Goal: Task Accomplishment & Management: Manage account settings

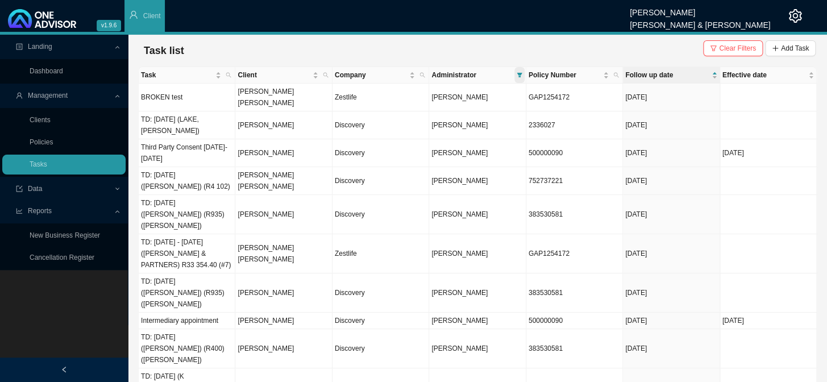
click at [519, 73] on icon "filter" at bounding box center [519, 75] width 5 height 5
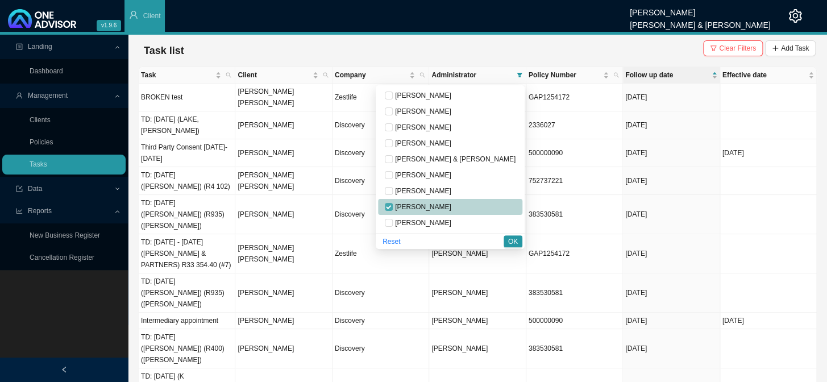
click at [393, 208] on input "checkbox" at bounding box center [389, 207] width 8 height 8
checkbox input "false"
click at [393, 192] on input "checkbox" at bounding box center [389, 191] width 8 height 8
checkbox input "true"
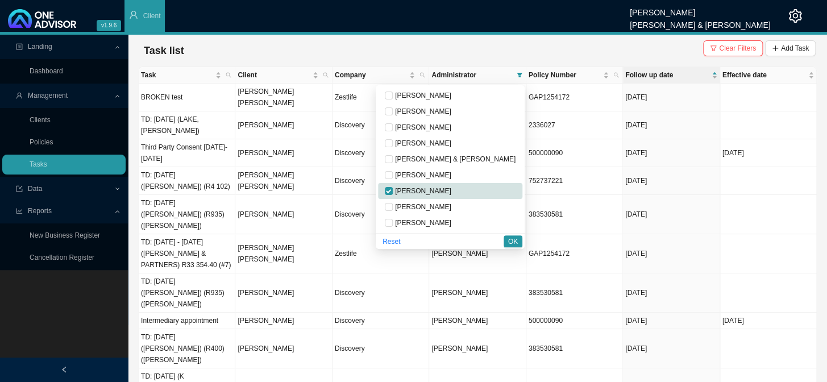
click at [514, 239] on span "OK" at bounding box center [513, 241] width 10 height 11
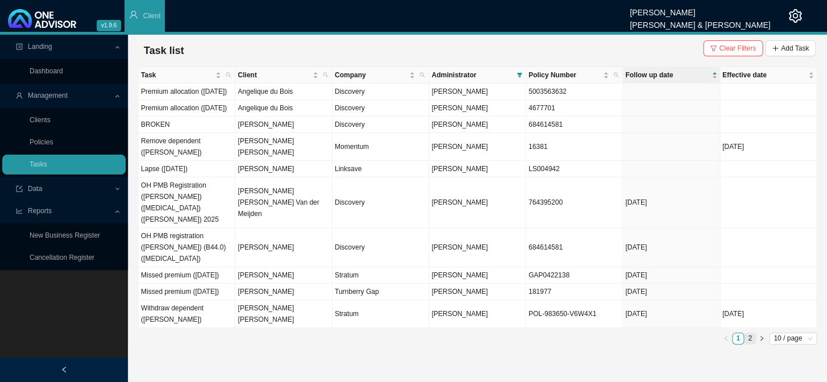
click at [751, 338] on link "2" at bounding box center [750, 338] width 11 height 11
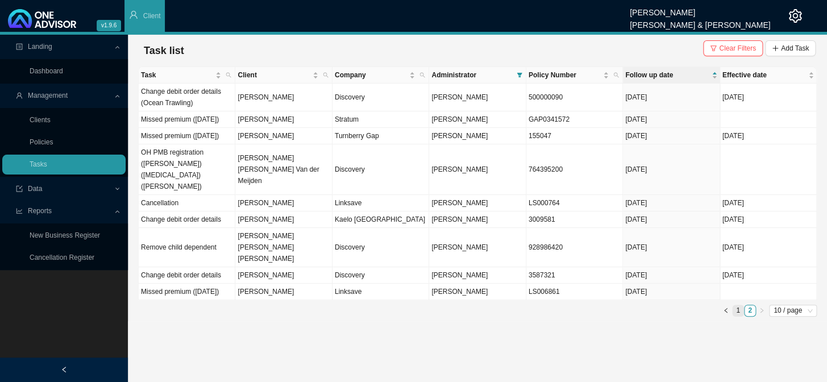
click at [740, 312] on link "1" at bounding box center [738, 310] width 11 height 11
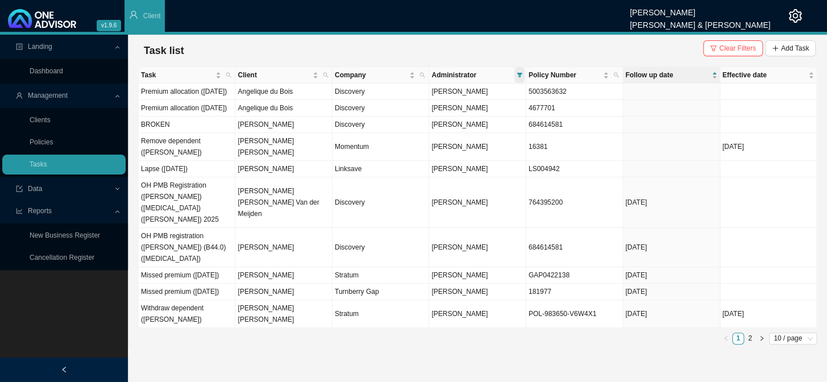
click at [521, 72] on icon "filter" at bounding box center [520, 75] width 6 height 6
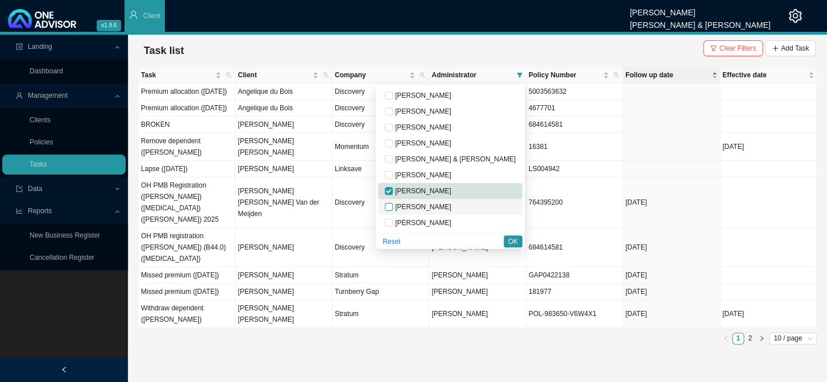
click at [393, 204] on input "checkbox" at bounding box center [389, 207] width 8 height 8
checkbox input "true"
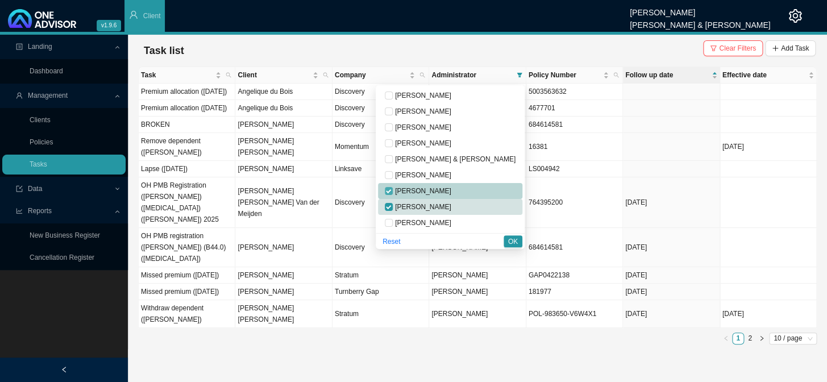
click at [393, 188] on input "checkbox" at bounding box center [389, 191] width 8 height 8
checkbox input "false"
click at [515, 240] on span "OK" at bounding box center [513, 241] width 10 height 11
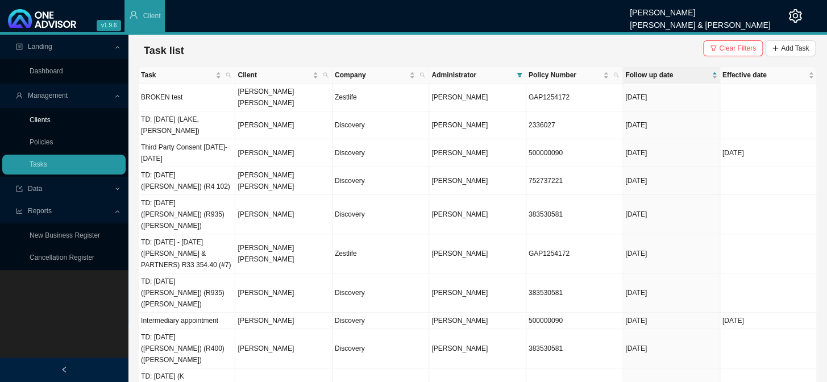
click at [49, 119] on link "Clients" at bounding box center [40, 120] width 21 height 8
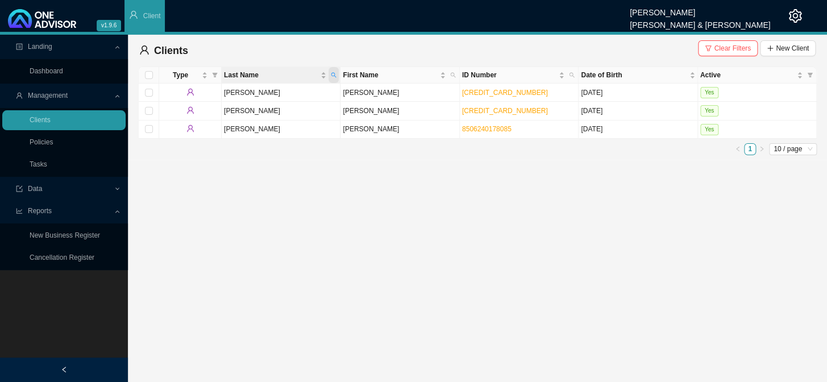
click at [335, 72] on icon "search" at bounding box center [334, 75] width 6 height 6
type input "STORAH"
click at [250, 114] on span "Search" at bounding box center [258, 116] width 22 height 11
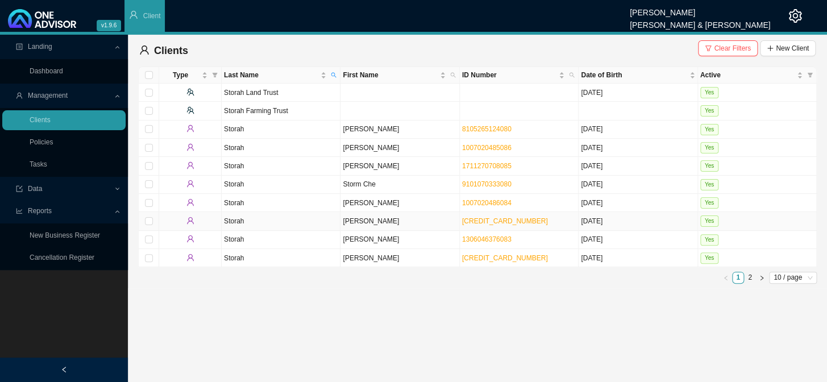
click at [364, 221] on td "[PERSON_NAME]" at bounding box center [400, 221] width 119 height 18
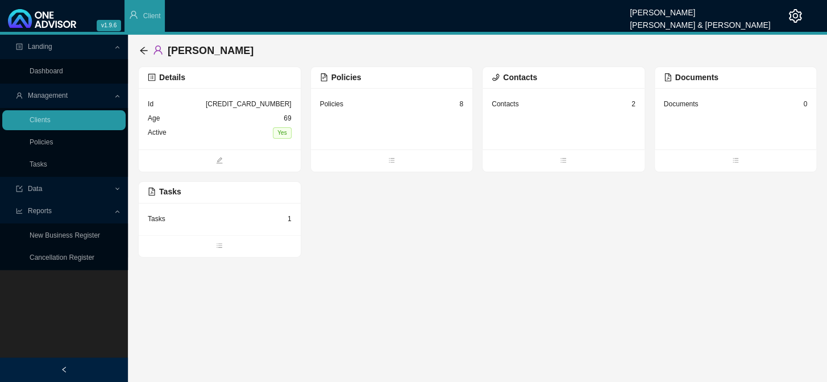
click at [173, 215] on div "Tasks 1" at bounding box center [220, 219] width 144 height 14
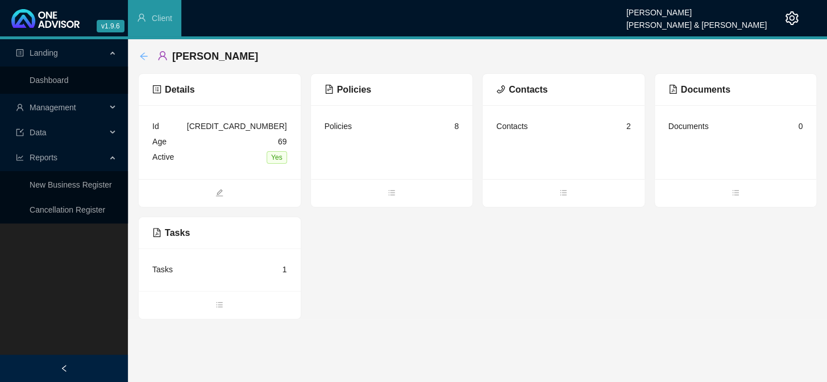
click at [145, 55] on icon "arrow-left" at bounding box center [143, 56] width 9 height 9
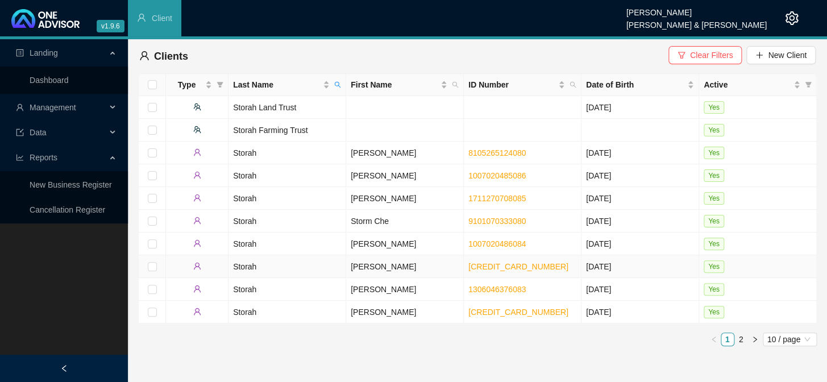
click at [239, 267] on td "Storah" at bounding box center [288, 266] width 118 height 23
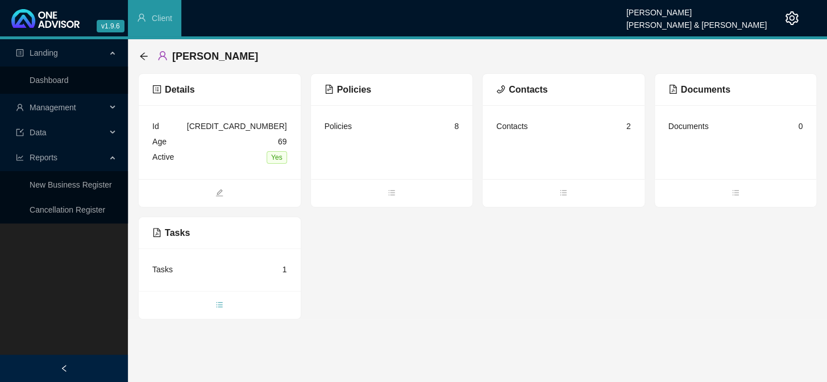
click at [219, 304] on icon "bars" at bounding box center [220, 304] width 6 height 5
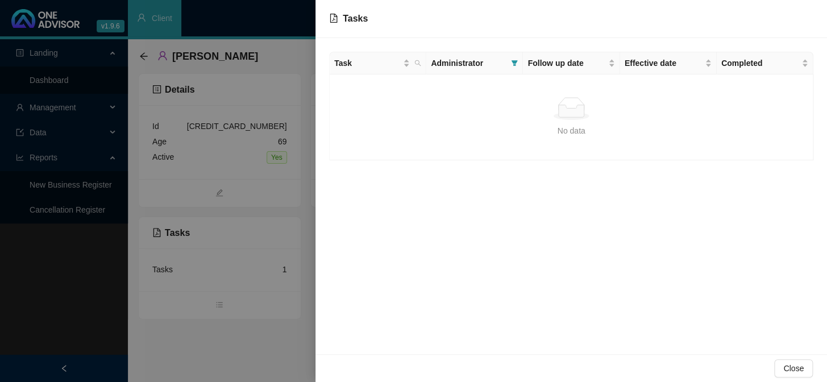
click at [758, 90] on td "No data No data" at bounding box center [572, 117] width 484 height 86
drag, startPoint x: 695, startPoint y: 123, endPoint x: 490, endPoint y: 167, distance: 210.4
click at [490, 167] on div "Task Administrator Follow up date Effective date Completed No data No data" at bounding box center [572, 196] width 512 height 316
click at [420, 63] on icon "search" at bounding box center [417, 63] width 7 height 7
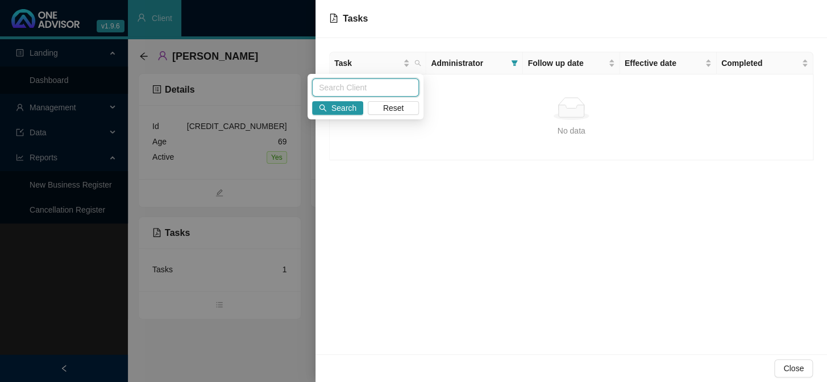
click at [395, 89] on input "text" at bounding box center [365, 87] width 107 height 18
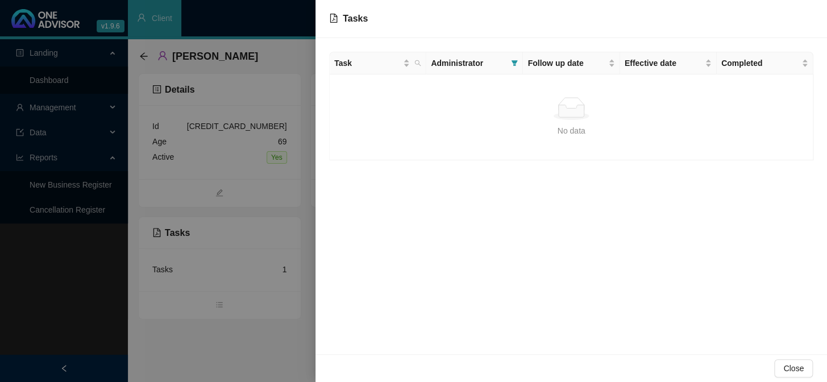
click at [395, 89] on td "No data No data" at bounding box center [572, 117] width 484 height 86
click at [466, 62] on span "Administrator" at bounding box center [469, 63] width 76 height 13
click at [521, 64] on th "Administrator" at bounding box center [474, 63] width 97 height 22
click at [514, 61] on icon "filter" at bounding box center [515, 63] width 6 height 6
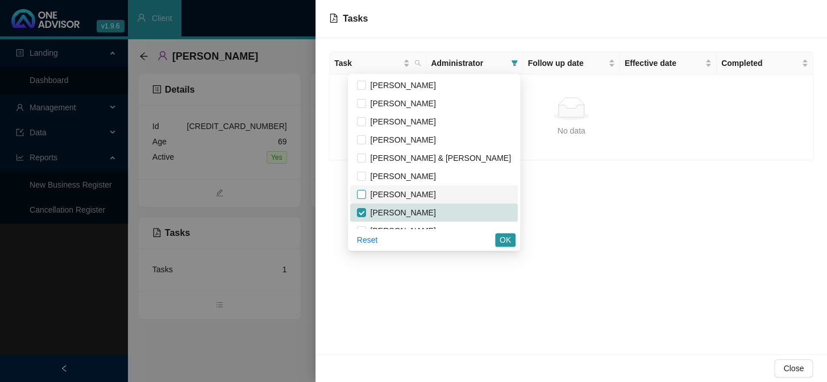
click at [366, 212] on input "checkbox" at bounding box center [361, 212] width 9 height 9
checkbox input "false"
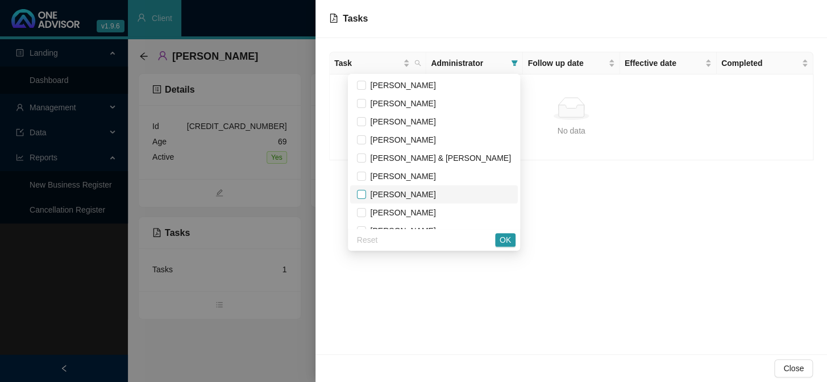
click at [366, 192] on input "checkbox" at bounding box center [361, 194] width 9 height 9
checkbox input "true"
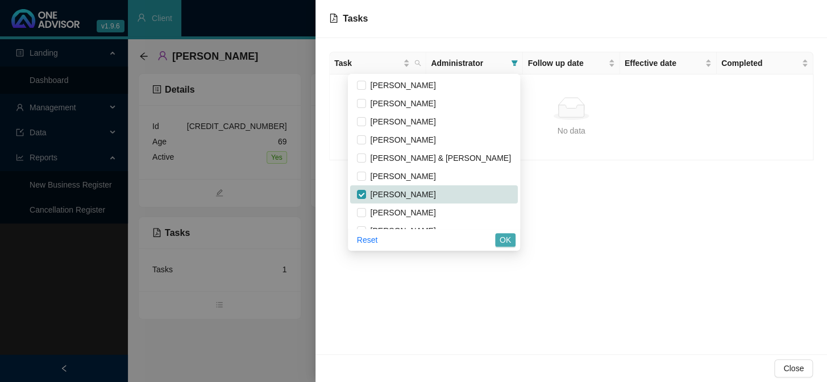
click at [509, 240] on span "OK" at bounding box center [505, 240] width 11 height 13
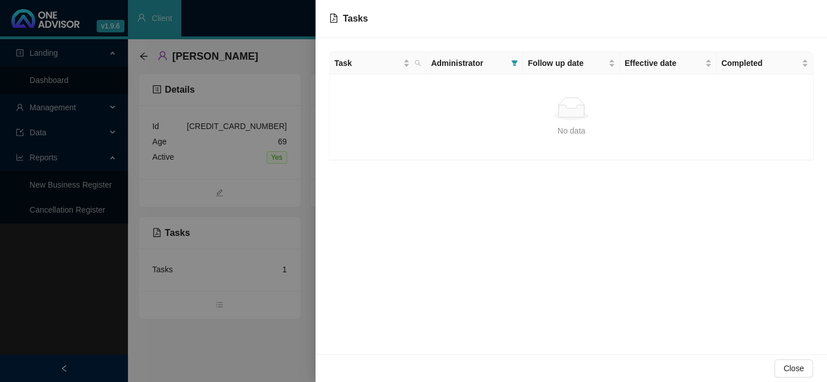
click at [275, 192] on div at bounding box center [413, 191] width 827 height 382
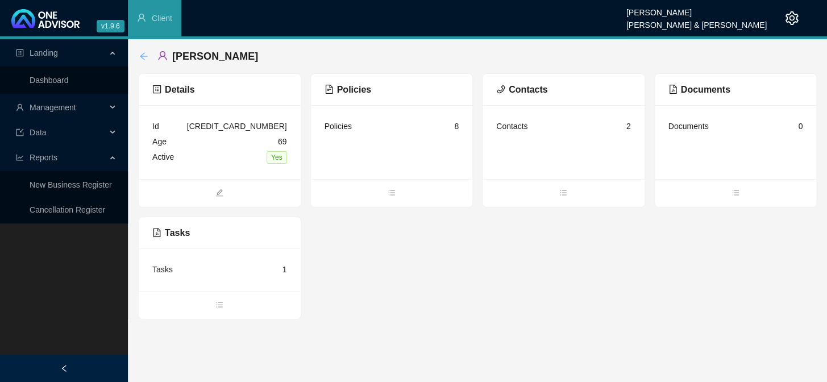
click at [148, 56] on icon "arrow-left" at bounding box center [143, 56] width 9 height 9
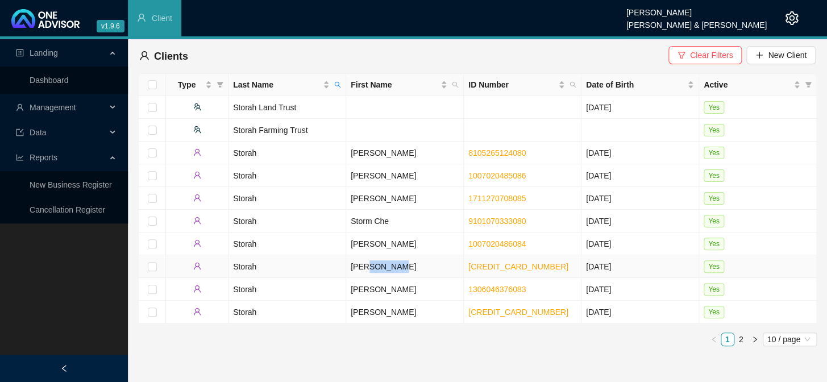
drag, startPoint x: 364, startPoint y: 268, endPoint x: 455, endPoint y: 266, distance: 91.6
click at [455, 266] on td "[PERSON_NAME]" at bounding box center [405, 266] width 118 height 23
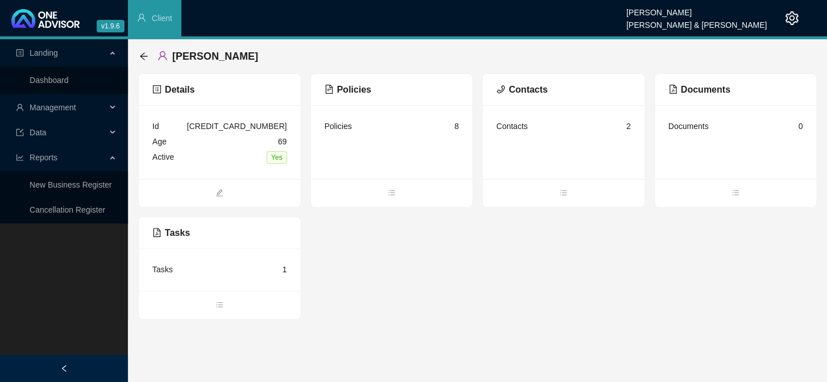
click at [219, 269] on div "Tasks 1" at bounding box center [219, 269] width 135 height 15
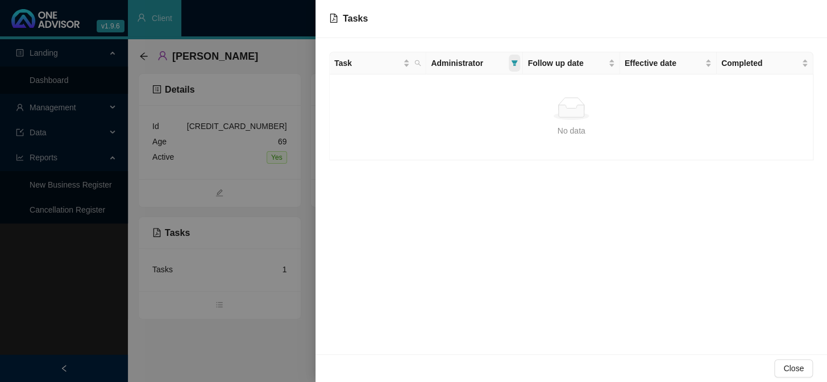
click at [515, 60] on icon "filter" at bounding box center [515, 63] width 6 height 6
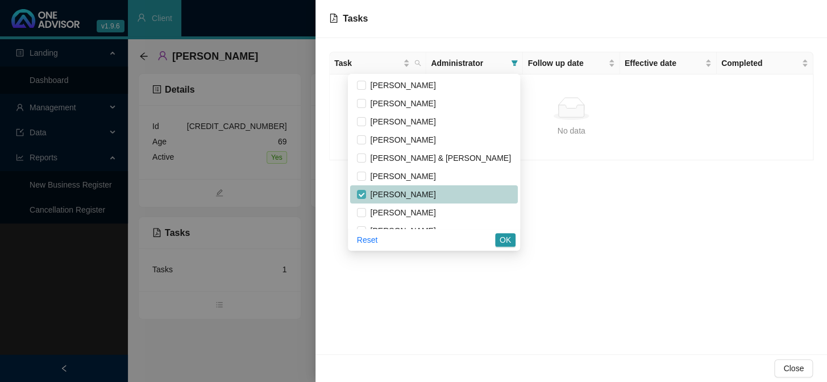
click at [366, 194] on input "checkbox" at bounding box center [361, 194] width 9 height 9
checkbox input "false"
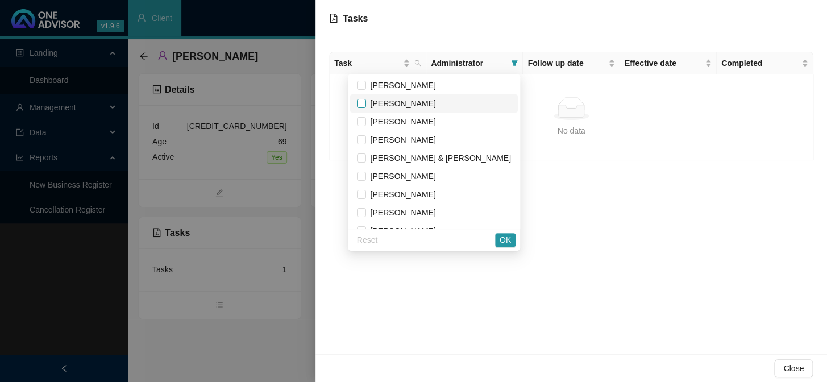
click at [366, 103] on input "checkbox" at bounding box center [361, 103] width 9 height 9
checkbox input "true"
click at [509, 240] on span "OK" at bounding box center [505, 240] width 11 height 13
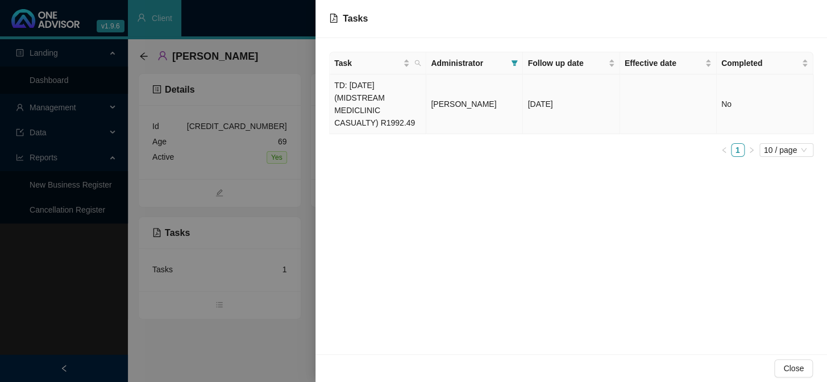
click at [374, 108] on td "TD: [DATE] (MIDSTREAM MEDICLINIC CASUALTY) R1992.49" at bounding box center [378, 104] width 97 height 60
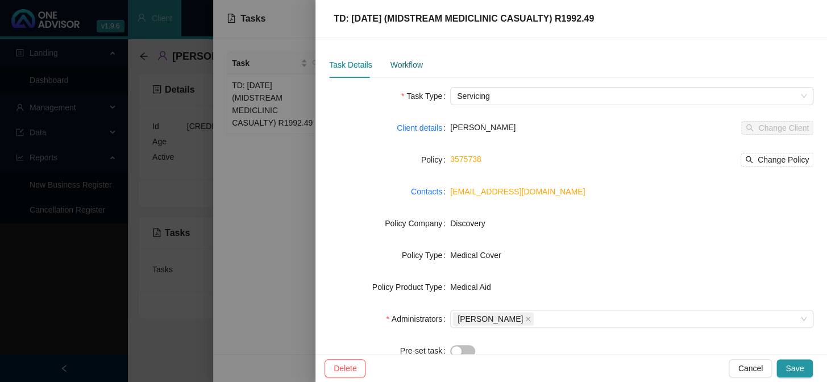
click at [399, 65] on div "Workflow" at bounding box center [406, 65] width 32 height 13
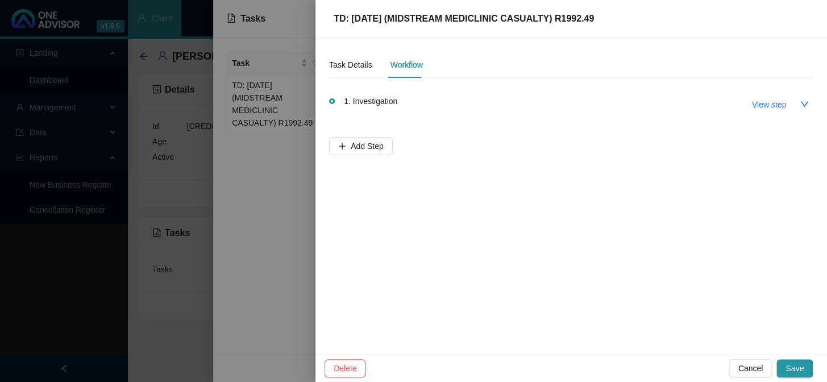
click at [372, 103] on span "1. Investigation" at bounding box center [370, 101] width 53 height 13
click at [769, 107] on span "View step" at bounding box center [769, 104] width 34 height 13
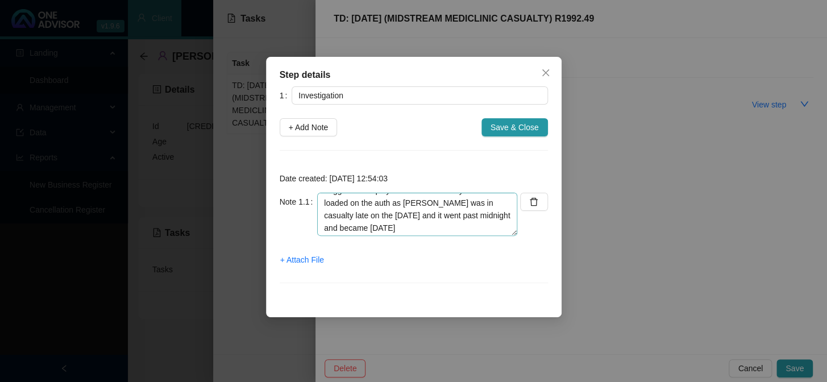
scroll to position [38, 0]
click at [546, 71] on icon "close" at bounding box center [545, 72] width 7 height 7
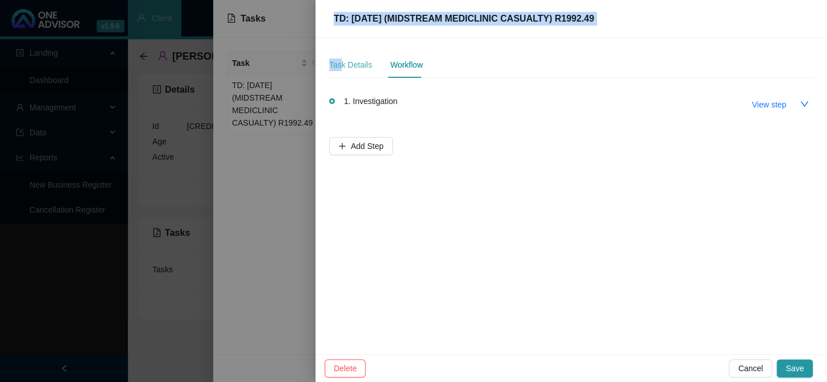
drag, startPoint x: 286, startPoint y: 145, endPoint x: 340, endPoint y: 69, distance: 92.9
click at [340, 69] on div "TD: [DATE] (MIDSTREAM MEDICLINIC CASUALTY) R1992.49 Task Details Workflow 1. In…" at bounding box center [413, 191] width 827 height 382
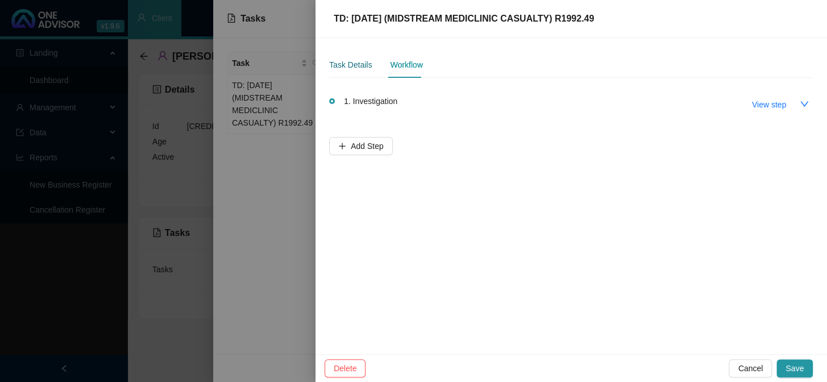
click at [352, 65] on div "Task Details" at bounding box center [350, 65] width 43 height 13
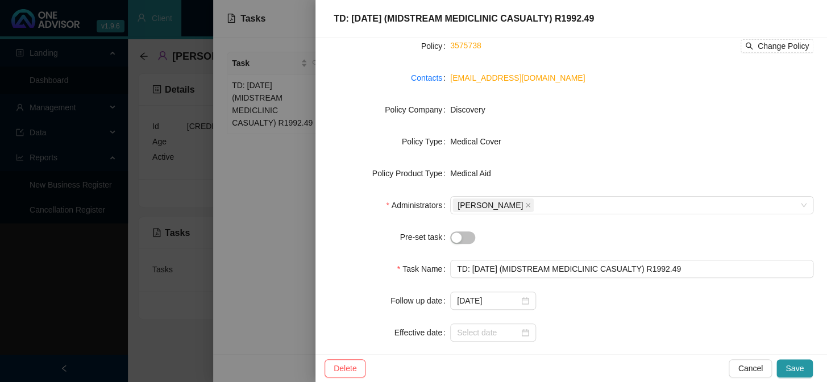
scroll to position [159, 0]
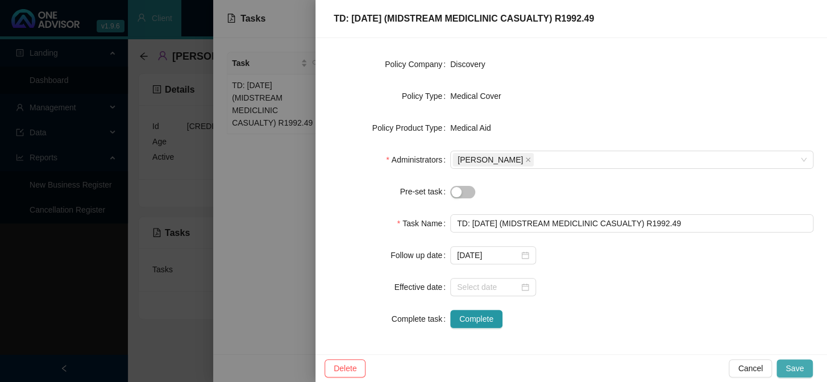
click at [792, 368] on span "Save" at bounding box center [795, 368] width 18 height 13
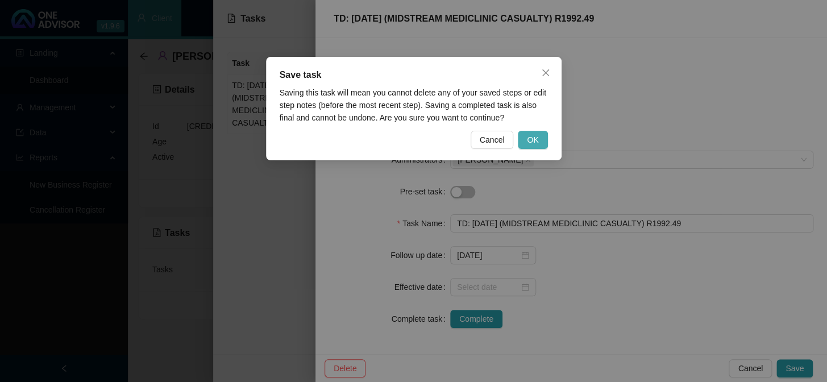
click at [533, 143] on span "OK" at bounding box center [532, 140] width 11 height 13
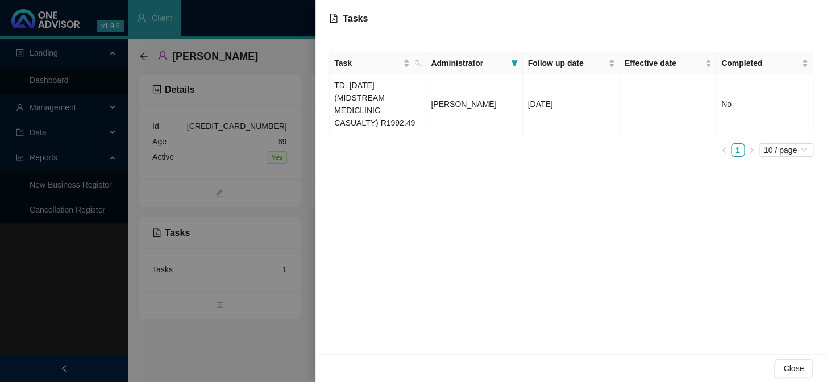
click at [192, 180] on div at bounding box center [413, 191] width 827 height 382
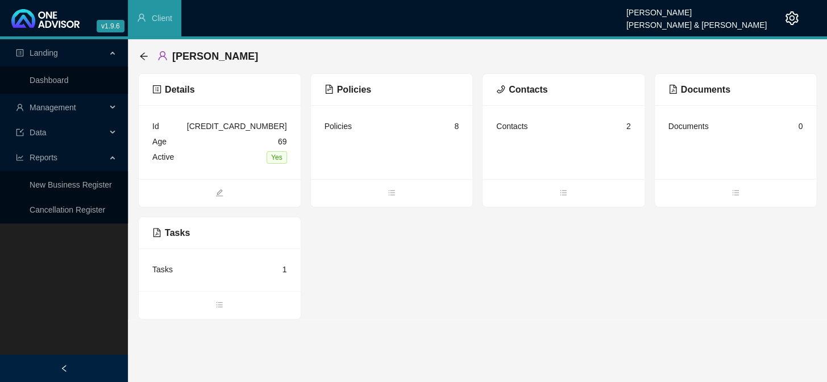
click at [71, 107] on span "Management" at bounding box center [53, 107] width 47 height 9
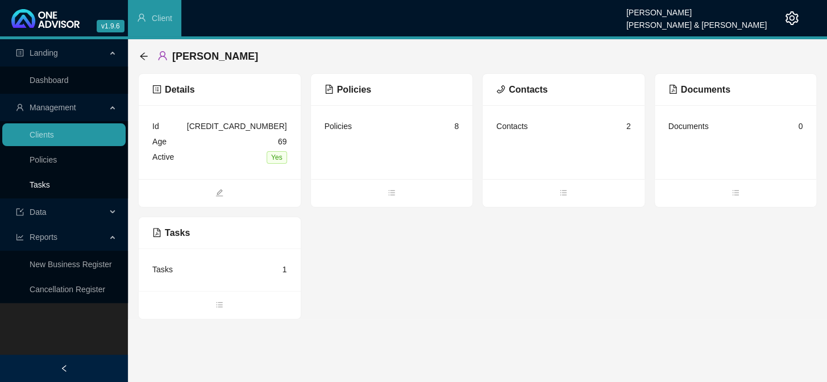
click at [48, 183] on link "Tasks" at bounding box center [40, 184] width 20 height 9
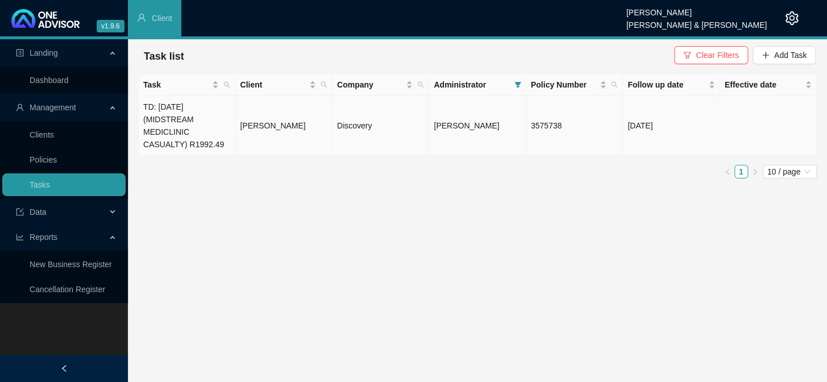
click at [284, 127] on td "[PERSON_NAME]" at bounding box center [283, 126] width 97 height 60
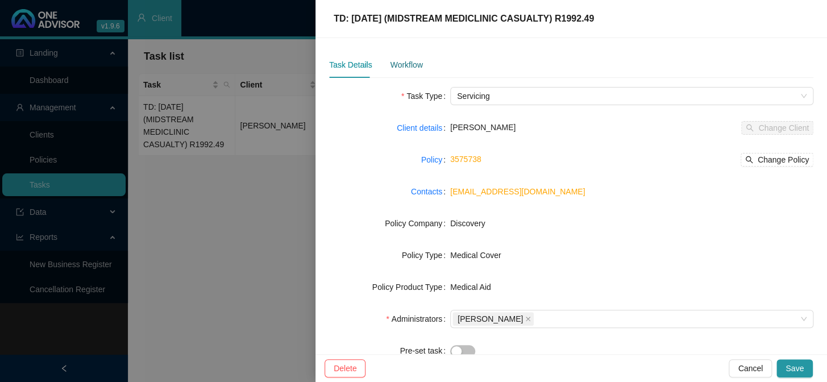
click at [404, 64] on div "Workflow" at bounding box center [406, 65] width 32 height 13
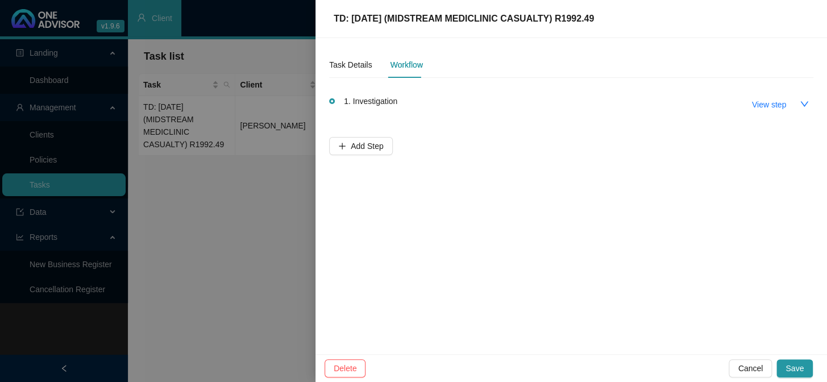
click at [524, 100] on div "1. Investigation View step" at bounding box center [579, 103] width 470 height 19
click at [762, 107] on span "View step" at bounding box center [769, 104] width 34 height 13
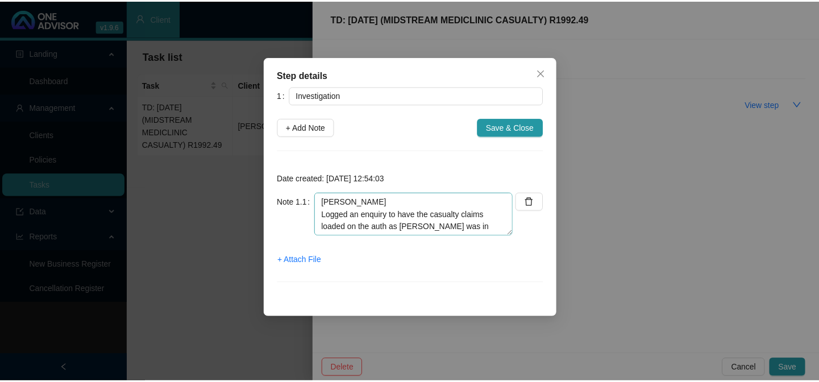
scroll to position [38, 0]
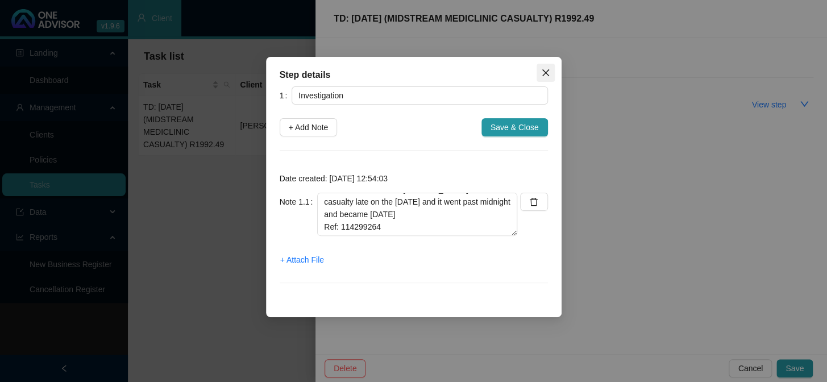
click at [545, 72] on icon "close" at bounding box center [545, 72] width 9 height 9
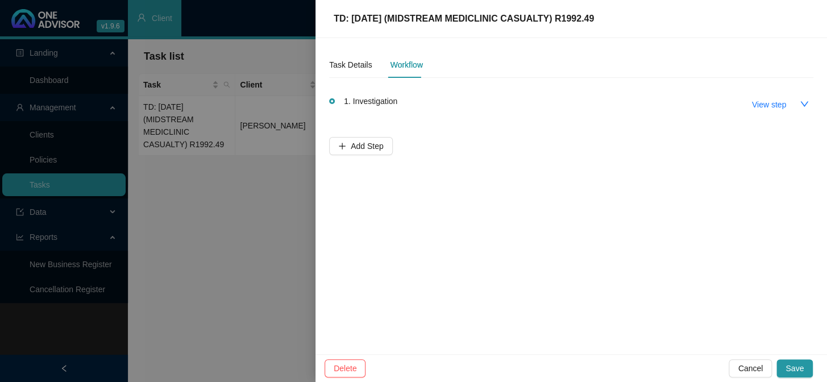
click at [262, 86] on div at bounding box center [413, 191] width 827 height 382
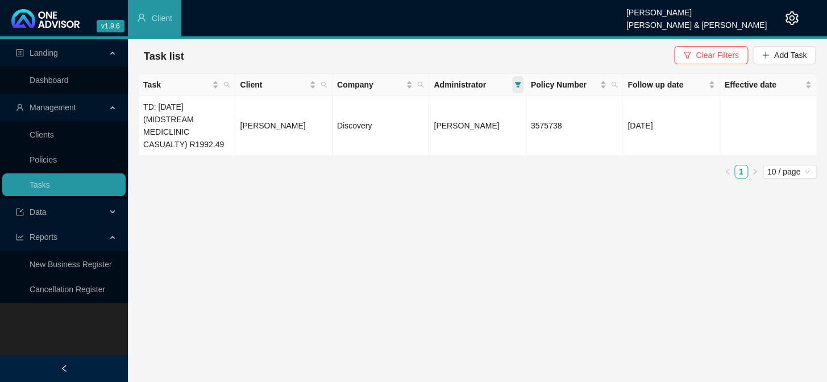
click at [521, 89] on span at bounding box center [517, 84] width 11 height 17
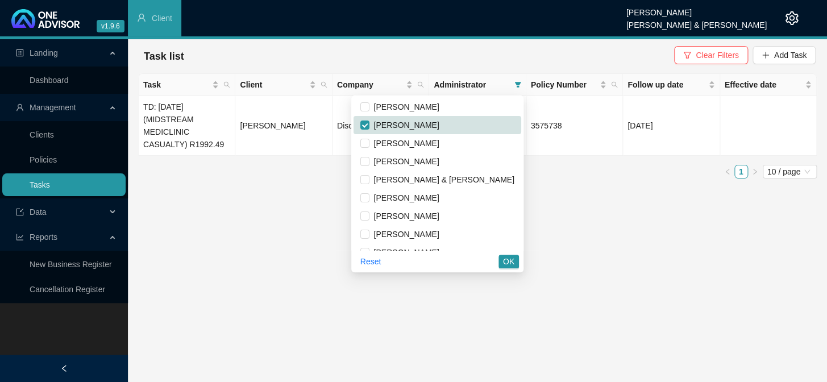
click at [50, 180] on link "Tasks" at bounding box center [40, 184] width 20 height 9
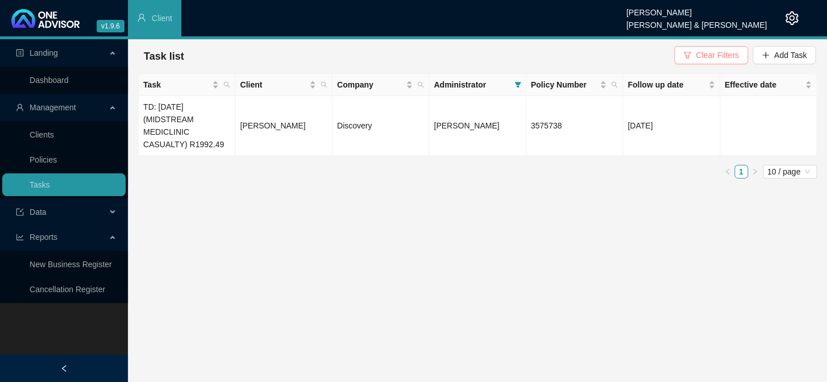
click at [722, 57] on span "Clear Filters" at bounding box center [717, 55] width 43 height 13
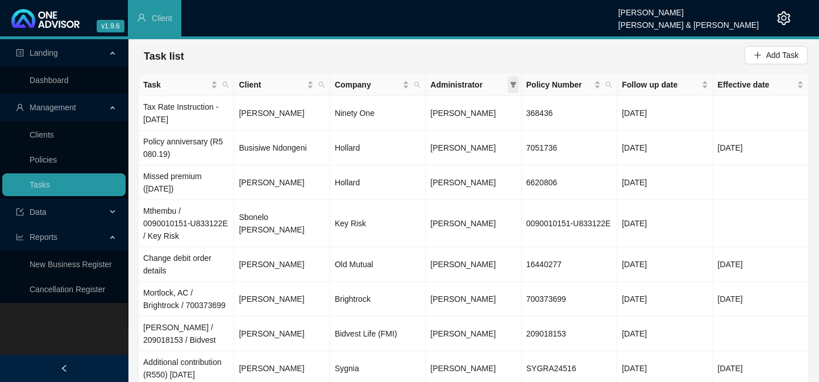
click at [515, 85] on icon "filter" at bounding box center [513, 84] width 7 height 7
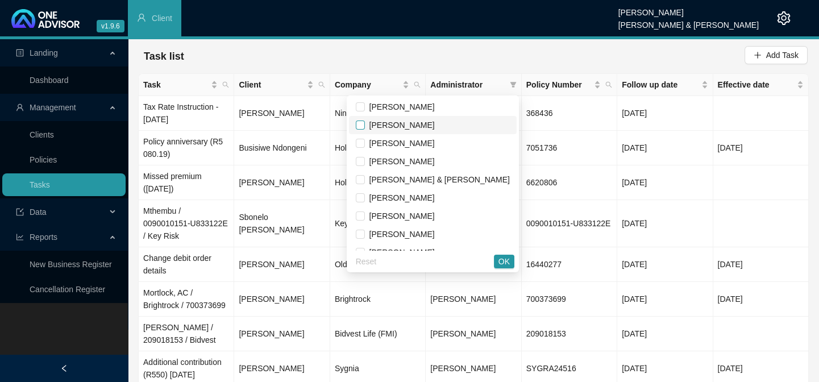
click at [365, 128] on input "checkbox" at bounding box center [360, 125] width 9 height 9
checkbox input "true"
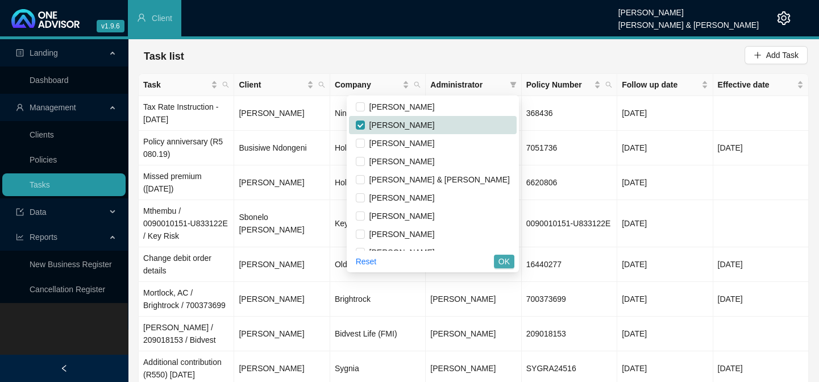
click at [499, 259] on button "OK" at bounding box center [504, 262] width 20 height 14
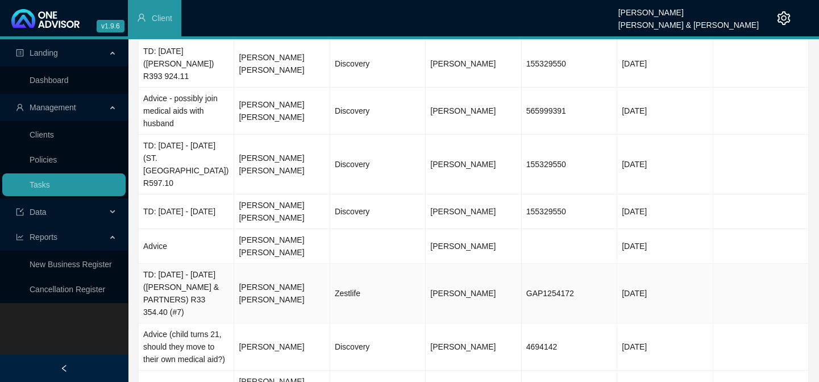
scroll to position [154, 0]
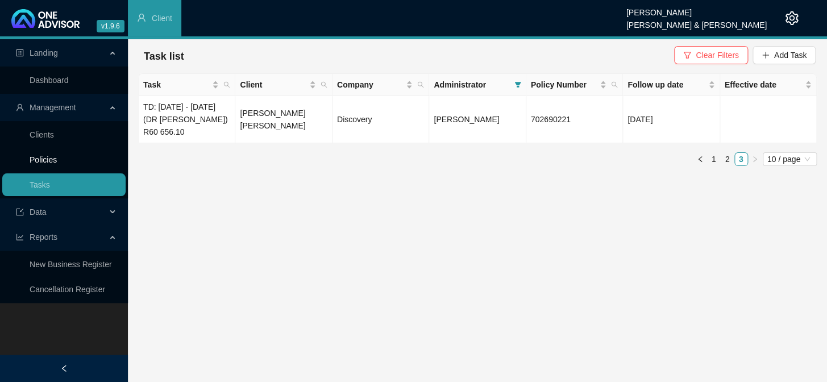
click at [46, 157] on link "Policies" at bounding box center [43, 159] width 27 height 9
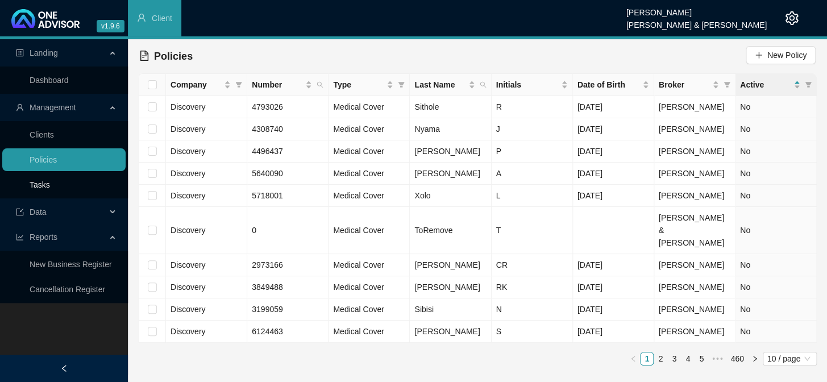
click at [50, 188] on link "Tasks" at bounding box center [40, 184] width 20 height 9
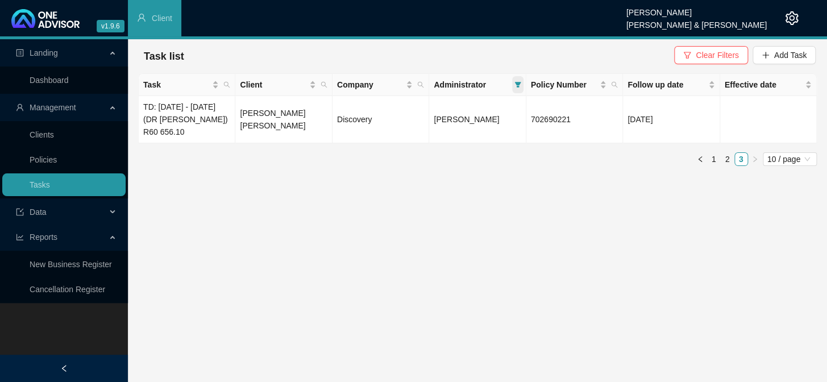
click at [517, 82] on icon "filter" at bounding box center [518, 85] width 6 height 6
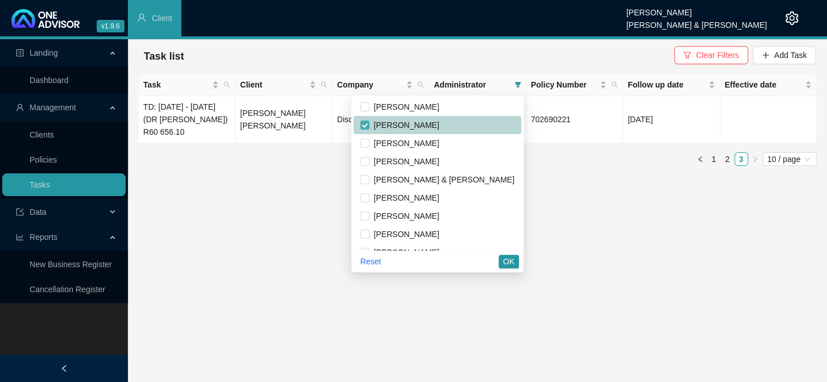
click at [370, 127] on input "checkbox" at bounding box center [364, 125] width 9 height 9
checkbox input "false"
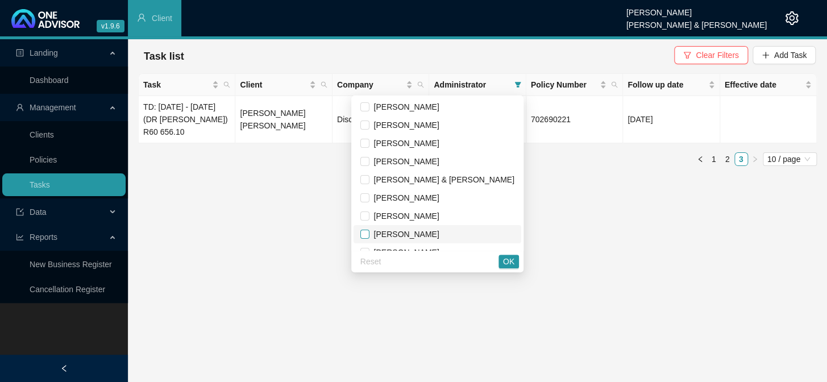
click at [370, 237] on input "checkbox" at bounding box center [364, 234] width 9 height 9
checkbox input "true"
click at [511, 265] on span "OK" at bounding box center [508, 261] width 11 height 13
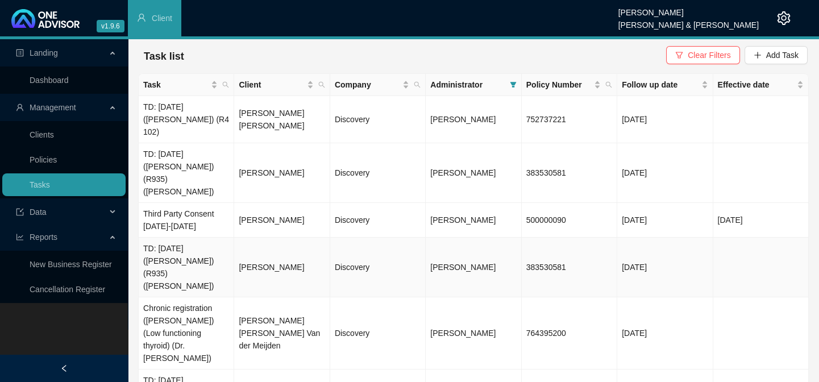
click at [428, 238] on td "[PERSON_NAME]" at bounding box center [474, 268] width 96 height 60
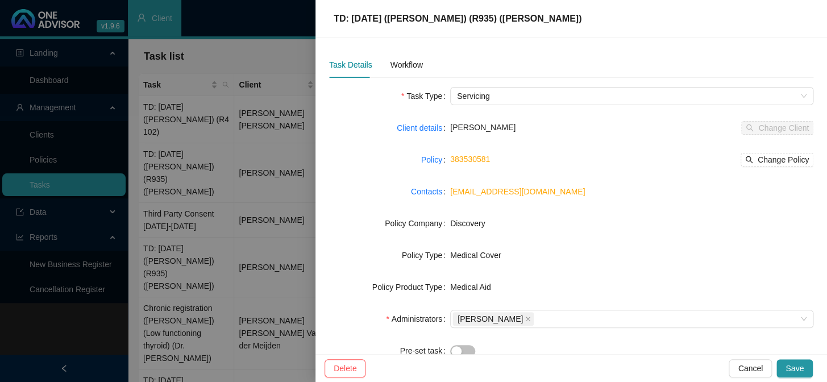
click at [253, 105] on div at bounding box center [413, 191] width 827 height 382
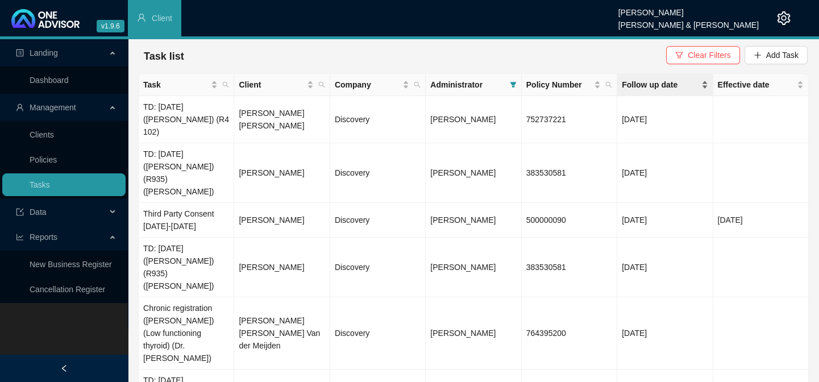
click at [642, 85] on span "Follow up date" at bounding box center [660, 84] width 77 height 13
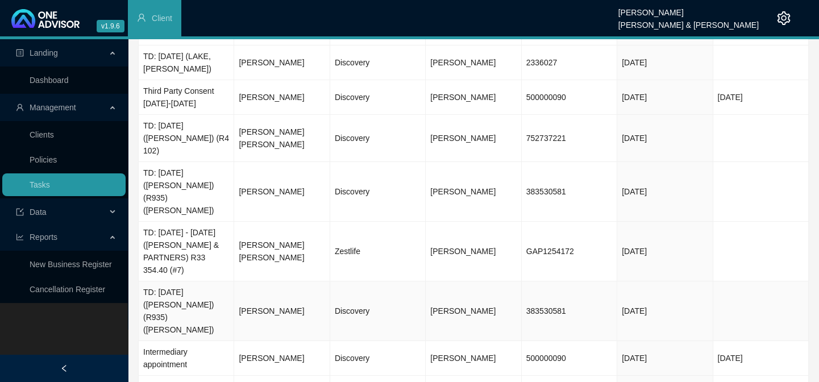
scroll to position [117, 0]
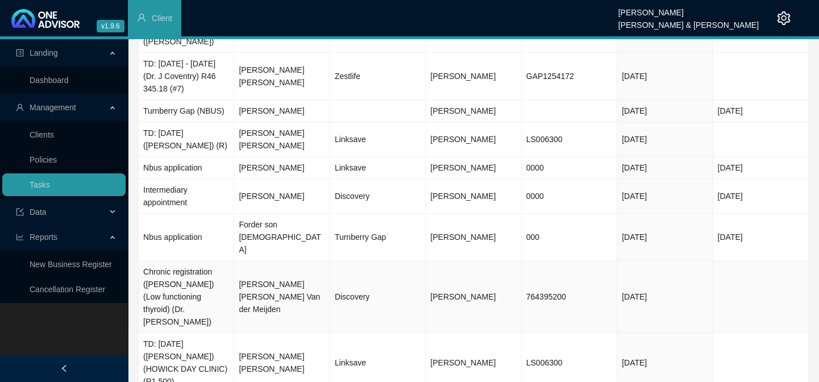
scroll to position [104, 0]
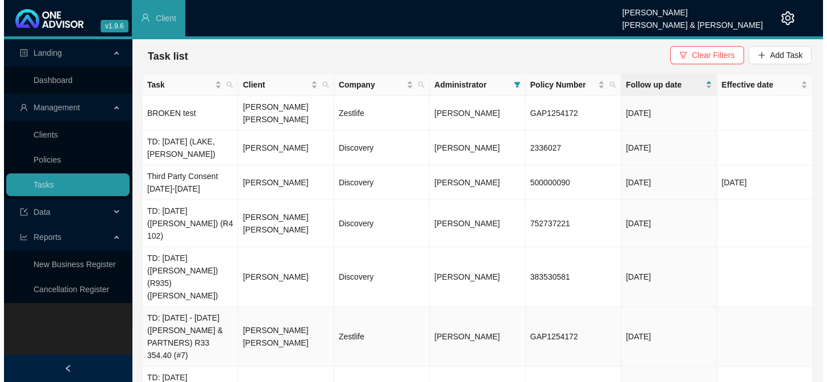
scroll to position [0, 0]
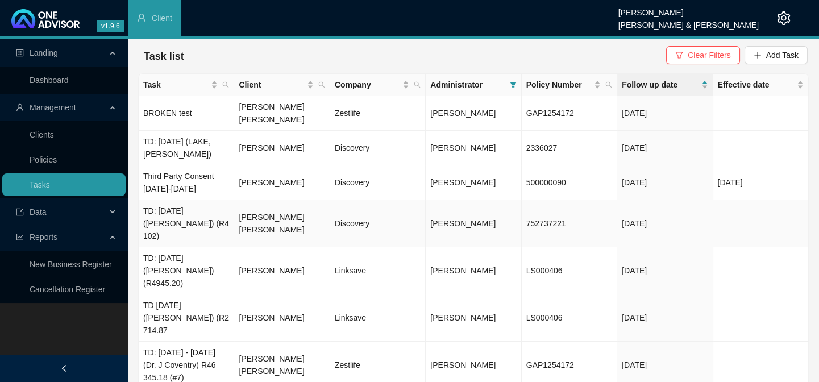
click at [308, 204] on td "[PERSON_NAME] [PERSON_NAME]" at bounding box center [282, 223] width 96 height 47
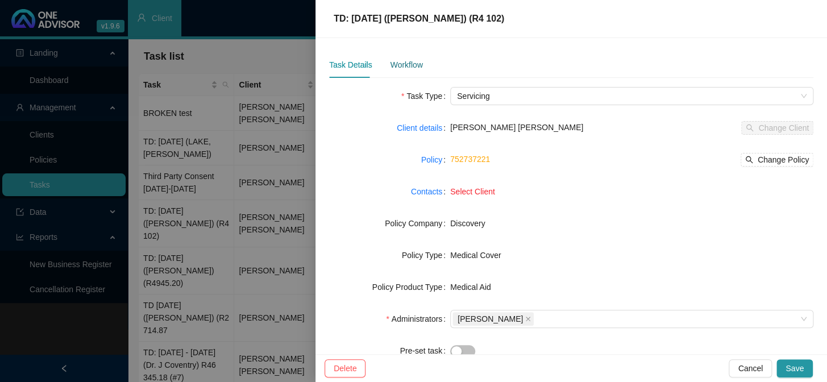
click at [403, 69] on div "Workflow" at bounding box center [406, 65] width 32 height 13
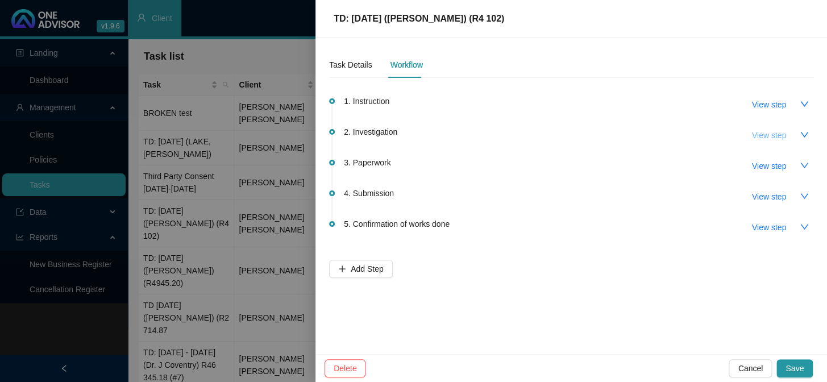
click at [772, 136] on span "View step" at bounding box center [769, 135] width 34 height 13
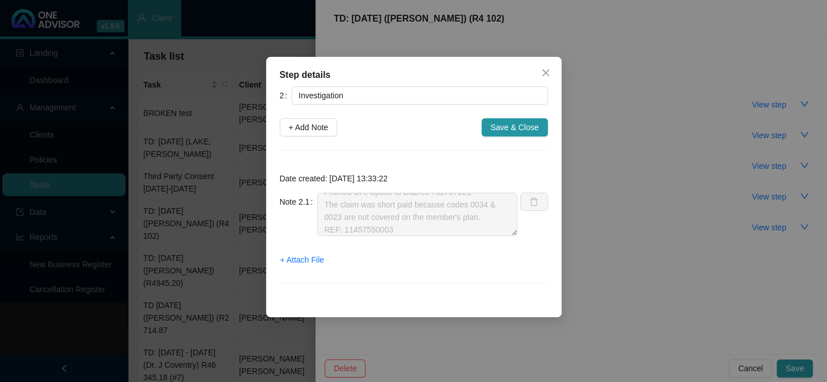
scroll to position [12, 0]
click at [540, 70] on span "Close" at bounding box center [546, 72] width 18 height 9
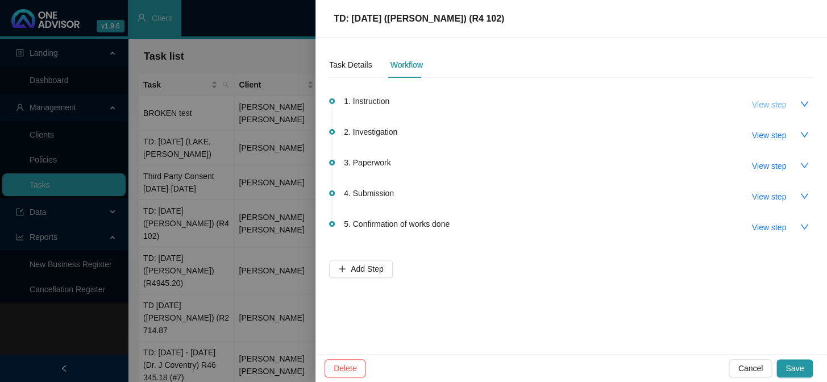
click at [774, 107] on span "View step" at bounding box center [769, 104] width 34 height 13
type input "Instruction"
type textarea "Jo checked CTH and saw that there were two claim lines rejected as 'Your plan d…"
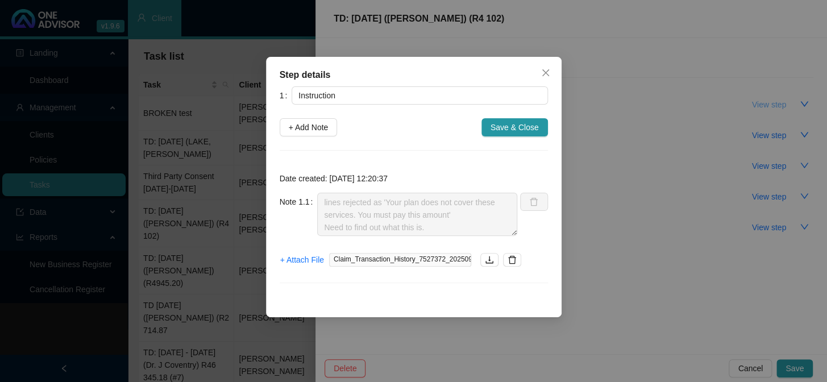
click at [774, 107] on div "Step details 1 Instruction + Add Note Save & Close Date created: [DATE] 12:20:3…" at bounding box center [413, 191] width 827 height 382
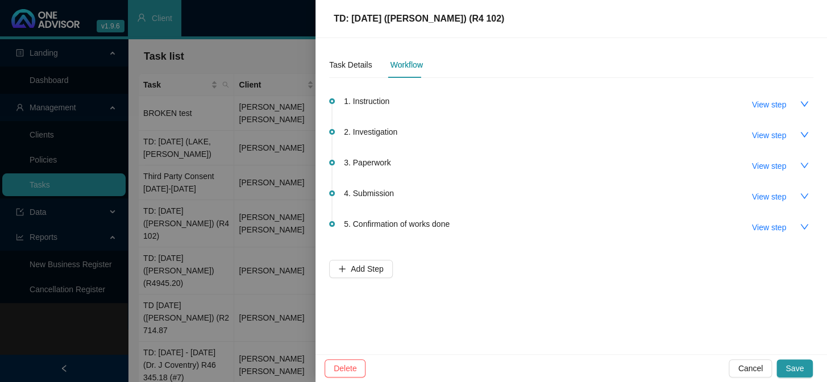
click at [246, 167] on div at bounding box center [413, 191] width 827 height 382
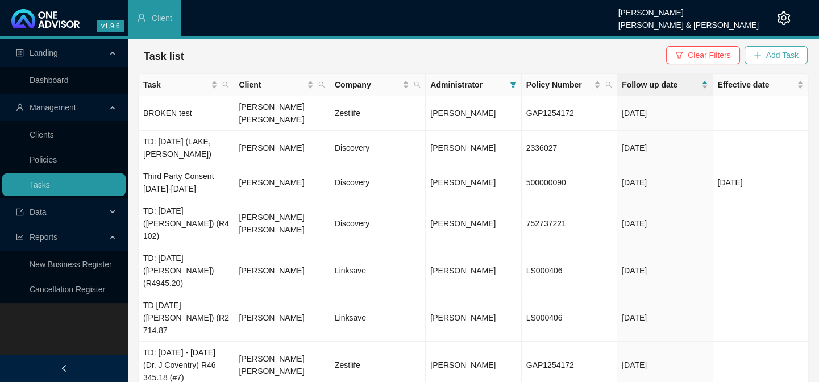
click at [771, 56] on span "Add Task" at bounding box center [782, 55] width 32 height 13
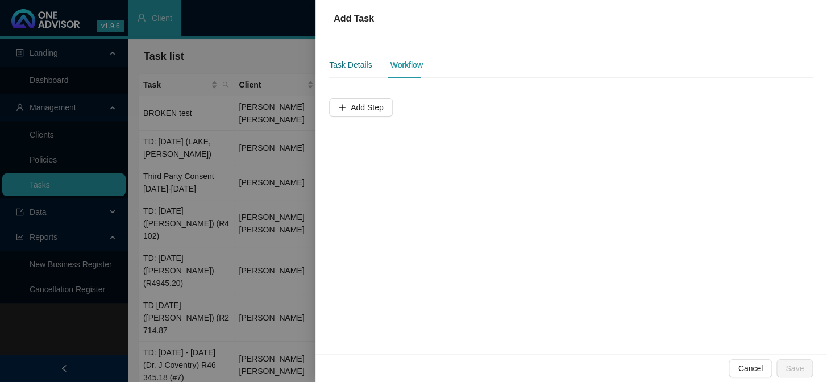
click at [359, 64] on div "Task Details" at bounding box center [350, 65] width 43 height 13
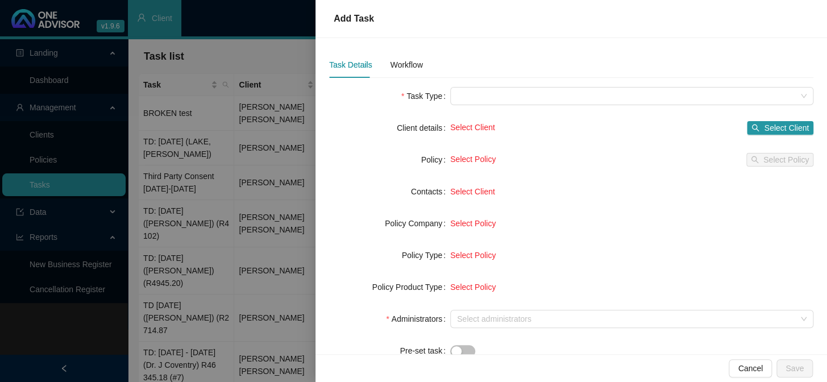
click at [486, 127] on span "Select Client" at bounding box center [472, 127] width 45 height 9
click at [771, 128] on span "Select Client" at bounding box center [786, 128] width 45 height 13
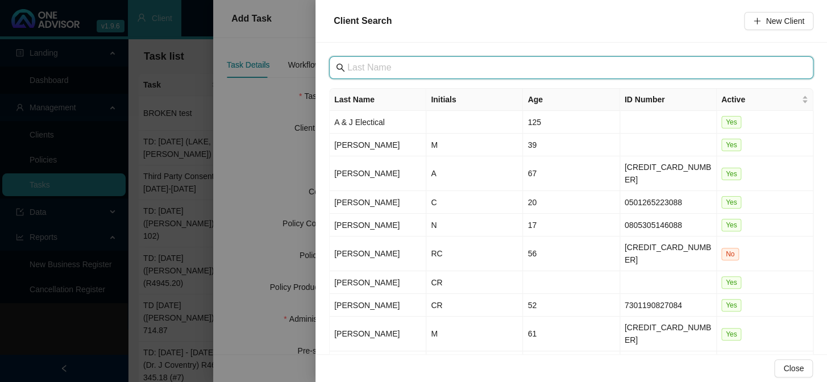
click at [509, 71] on input "text" at bounding box center [572, 68] width 450 height 14
type input "m"
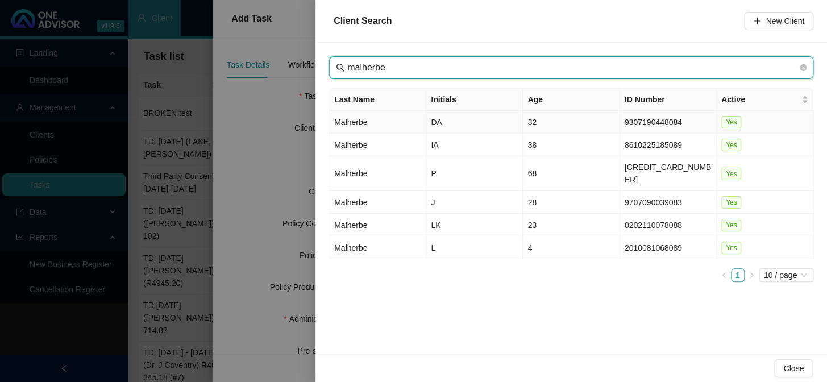
type input "malherbe"
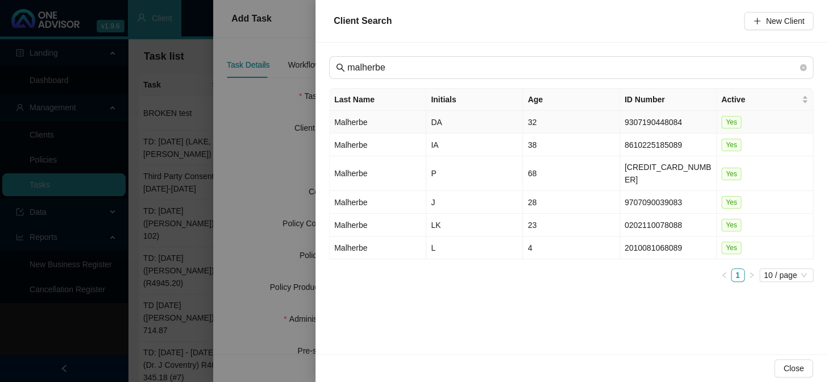
click at [434, 122] on td "DA" at bounding box center [474, 122] width 97 height 23
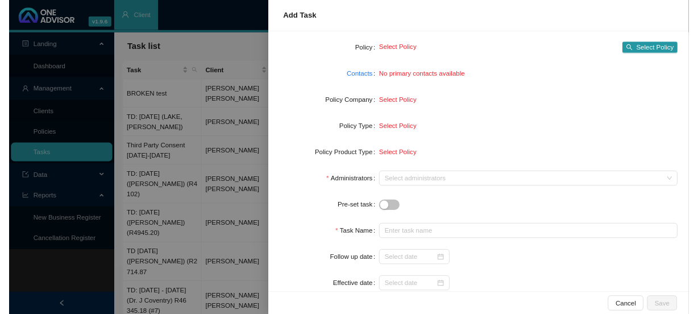
scroll to position [103, 0]
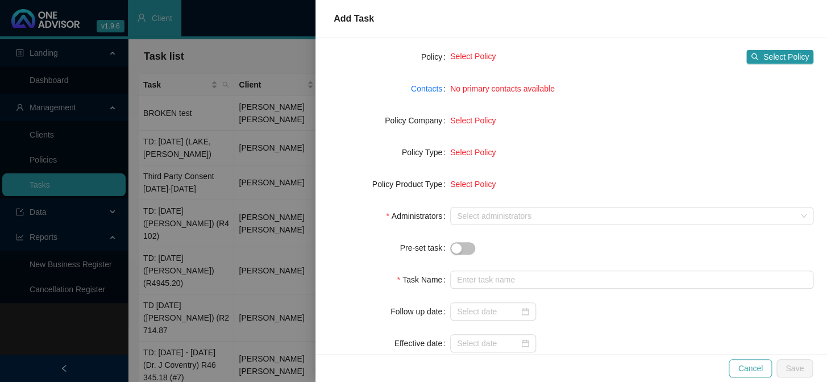
click at [761, 367] on span "Cancel" at bounding box center [750, 368] width 25 height 13
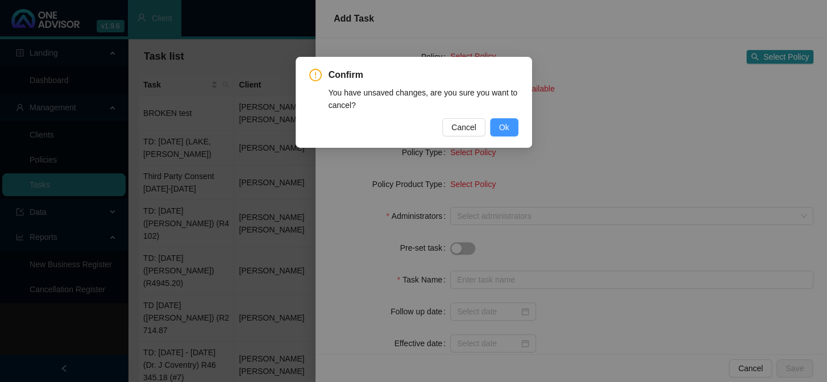
click at [500, 120] on button "Ok" at bounding box center [504, 127] width 28 height 18
